Goal: Communication & Community: Answer question/provide support

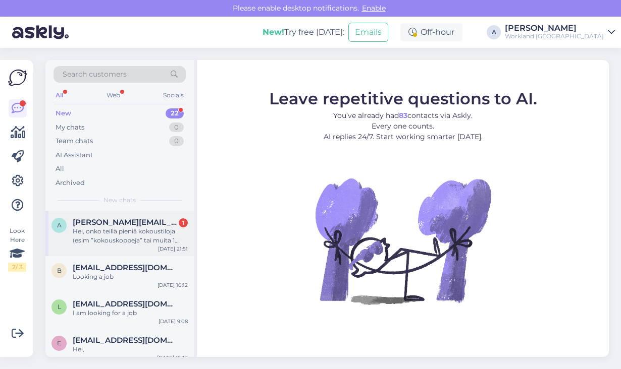
click at [134, 242] on div "Hei, onko teillä pieniä kokoustiloja (esim ”kokouskoppeja” tai muita 1 hengen t…" at bounding box center [130, 236] width 115 height 18
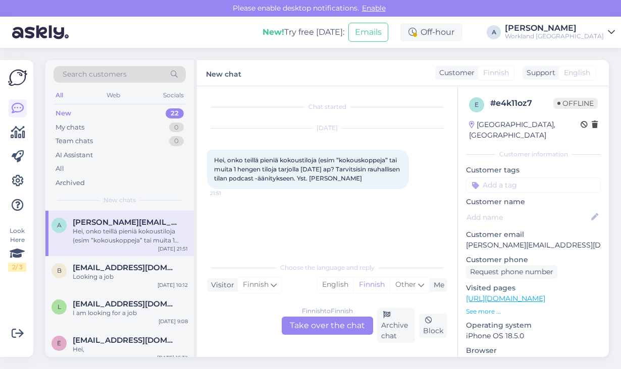
click at [313, 324] on div "Finnish to Finnish Take over the chat" at bounding box center [327, 326] width 91 height 18
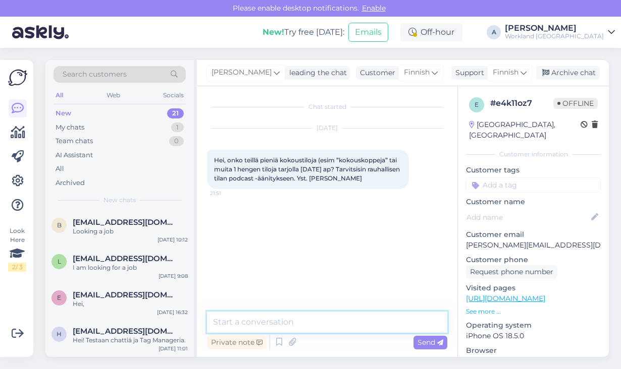
click at [313, 324] on textarea at bounding box center [327, 322] width 240 height 21
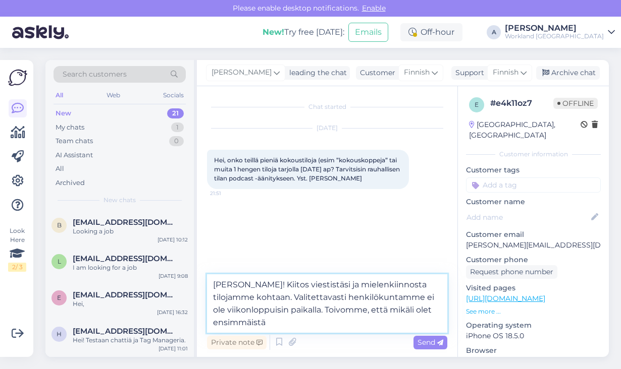
click at [249, 299] on textarea "[PERSON_NAME]! Kiitos viestistäsi ja mielenkiinnosta tilojamme kohtaan. Valitet…" at bounding box center [327, 303] width 240 height 59
click at [285, 326] on textarea "[PERSON_NAME]! Kiitos viestistäsi ja mielenkiinnosta tilojamme kohtaan. :) Vali…" at bounding box center [327, 303] width 240 height 59
click at [308, 312] on textarea "[PERSON_NAME]! Kiitos viestistäsi ja mielenkiinnosta tilojamme kohtaan. :) Vali…" at bounding box center [327, 303] width 240 height 59
click at [327, 325] on textarea "[PERSON_NAME]! Kiitos viestistäsi ja mielenkiinnosta tilojamme kohtaan. :) Vali…" at bounding box center [327, 303] width 240 height 59
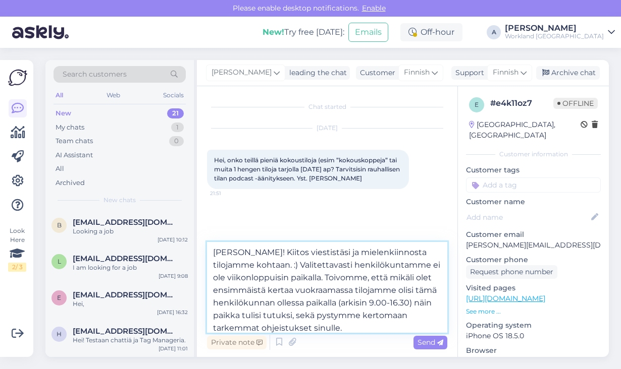
click at [264, 315] on textarea "[PERSON_NAME]! Kiitos viestistäsi ja mielenkiinnosta tilojamme kohtaan. :) Vali…" at bounding box center [327, 287] width 240 height 91
click at [320, 328] on textarea "[PERSON_NAME]! Kiitos viestistäsi ja mielenkiinnosta tilojamme kohtaan. :) Vali…" at bounding box center [327, 287] width 240 height 91
click at [366, 327] on textarea "[PERSON_NAME]! Kiitos viestistäsi ja mielenkiinnosta tilojamme kohtaan. :) Vali…" at bounding box center [327, 287] width 240 height 91
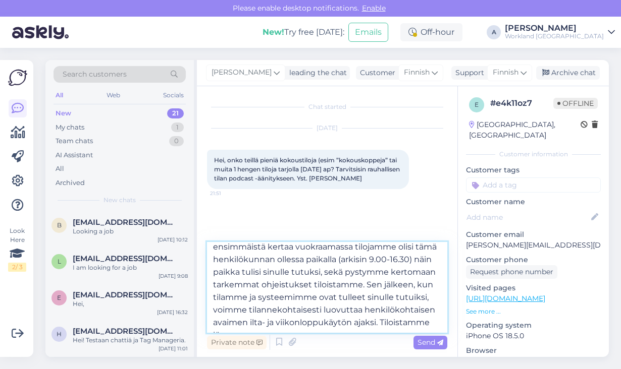
scroll to position [50, 0]
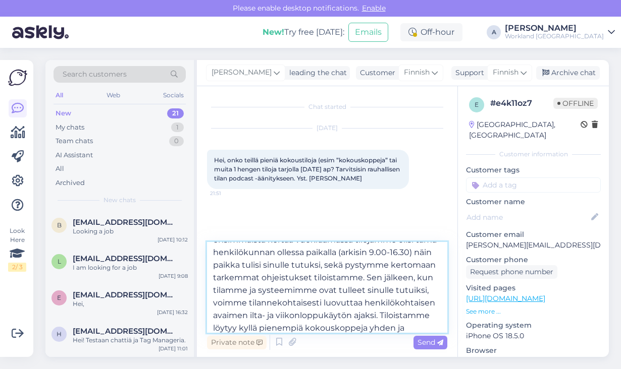
type textarea "[PERSON_NAME]! Kiitos viestistäsi ja mielenkiinnosta tilojamme kohtaan. :) Vali…"
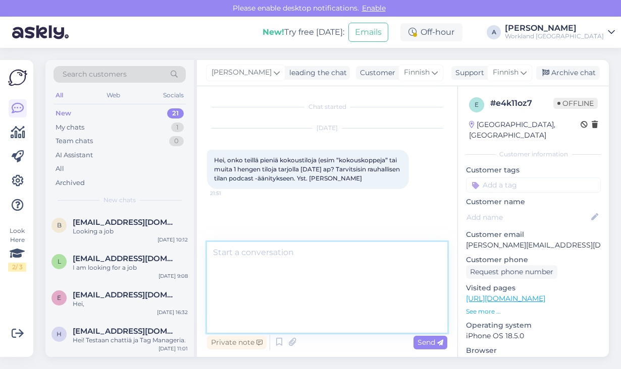
scroll to position [0, 0]
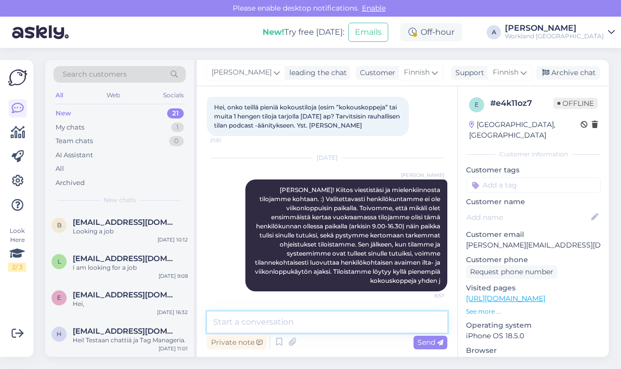
click at [341, 321] on textarea at bounding box center [327, 322] width 240 height 21
type textarea "*"
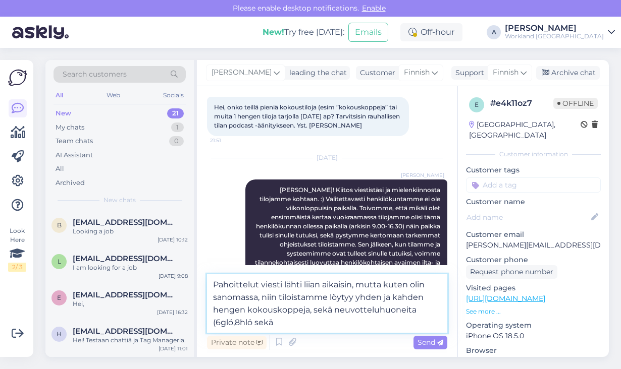
click at [225, 323] on textarea "Pahoittelut viesti lähti liian aikaisin, mutta kuten olin sanomassa, niin tiloi…" at bounding box center [327, 303] width 240 height 59
click at [278, 325] on textarea "Pahoittelut viesti lähti liian aikaisin, mutta kuten olin sanomassa, niin tiloi…" at bounding box center [327, 303] width 240 height 59
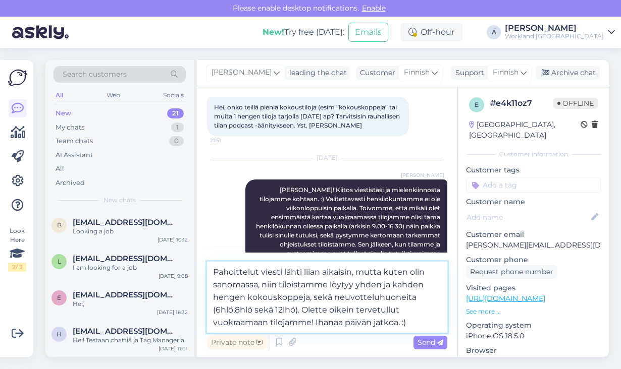
type textarea "Pahoittelut viesti lähti liian aikaisin, mutta kuten olin sanomassa, niin tiloi…"
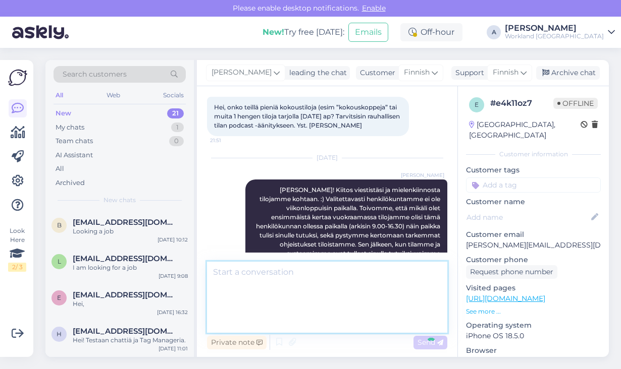
scroll to position [133, 0]
